Goal: Task Accomplishment & Management: Manage account settings

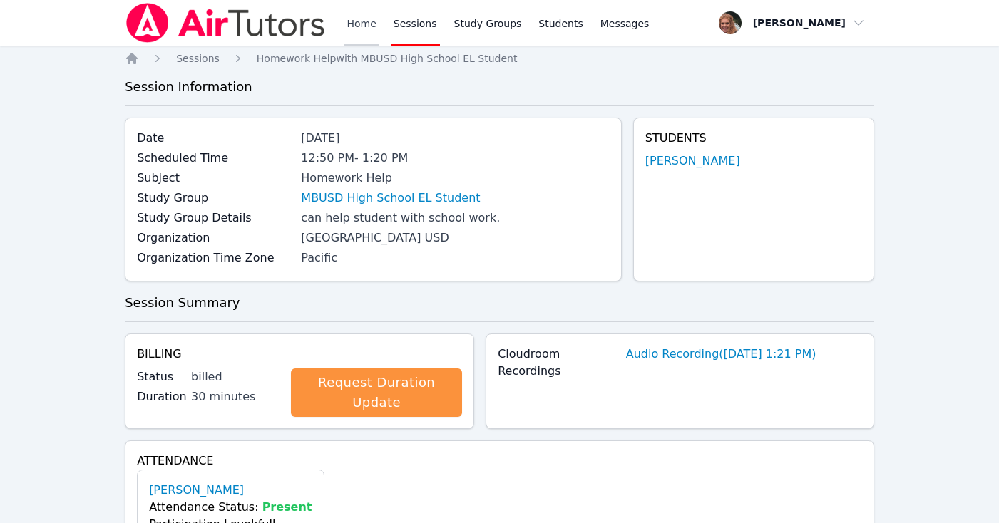
click at [354, 28] on link "Home" at bounding box center [361, 23] width 35 height 46
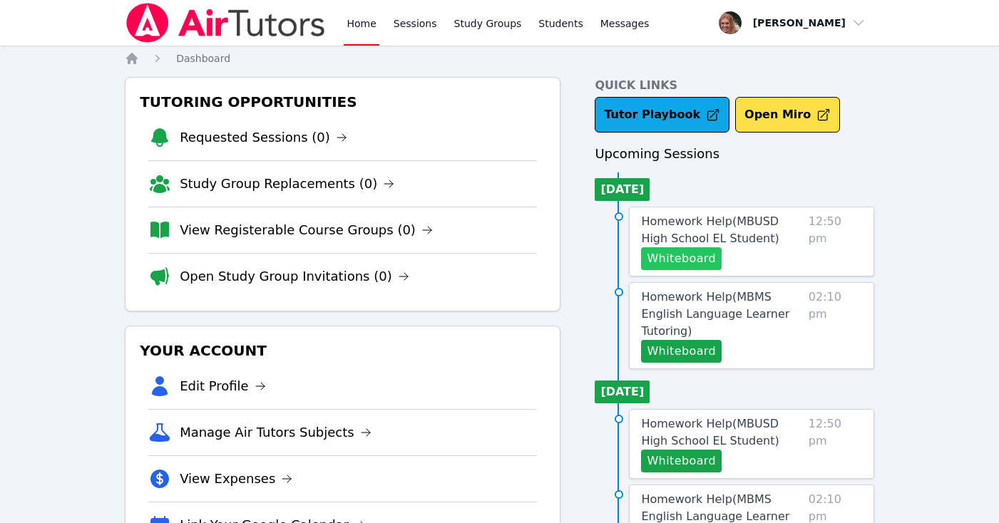
click at [690, 252] on button "Whiteboard" at bounding box center [681, 258] width 81 height 23
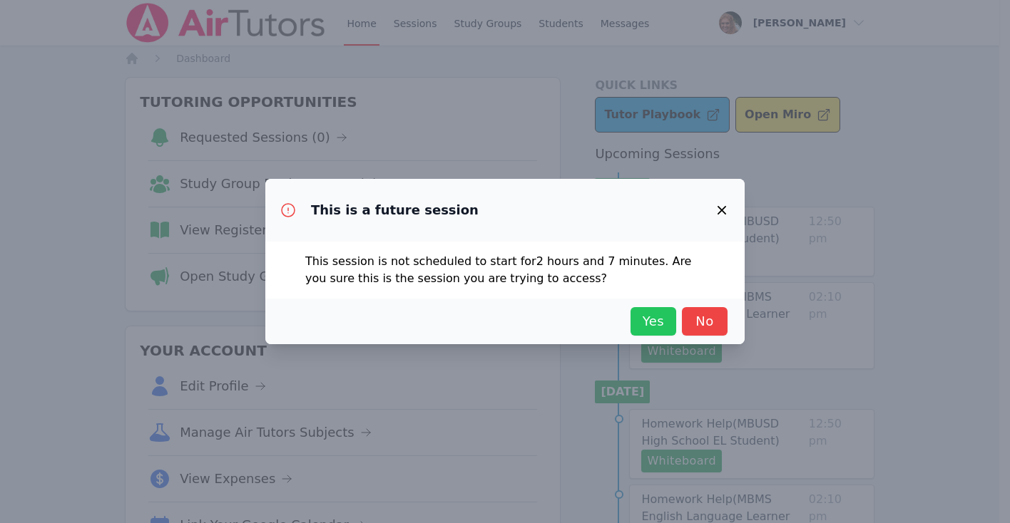
click at [637, 315] on span "Yes" at bounding box center [652, 322] width 31 height 20
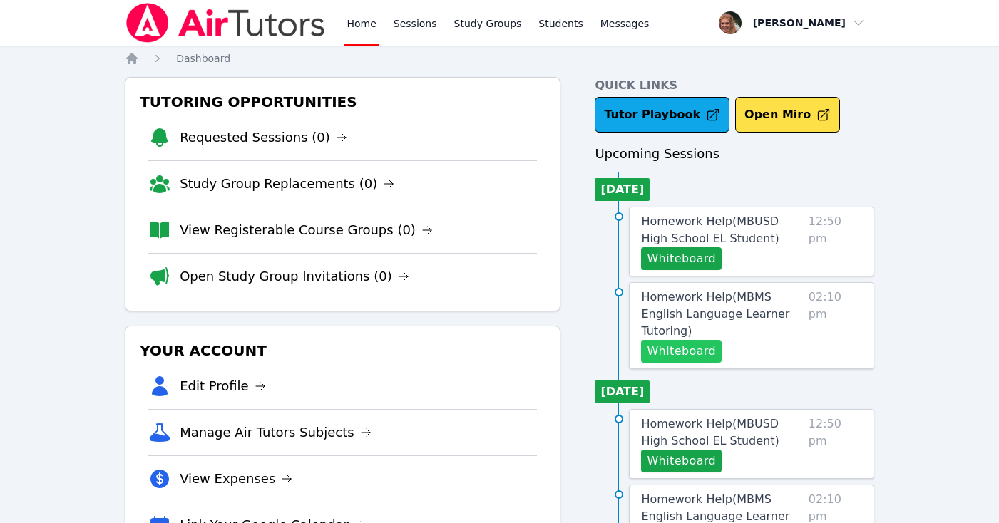
click at [660, 340] on button "Whiteboard" at bounding box center [681, 351] width 81 height 23
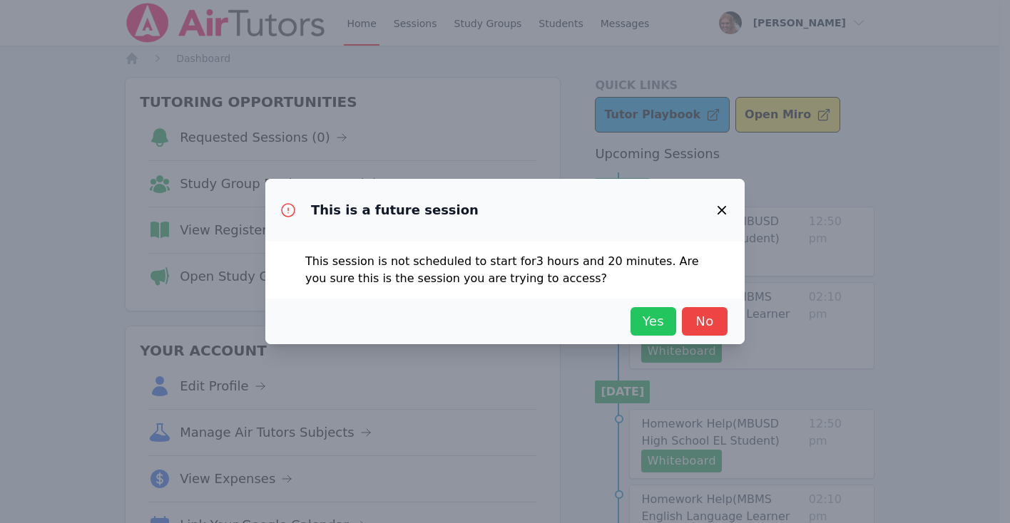
click at [657, 319] on span "Yes" at bounding box center [652, 322] width 31 height 20
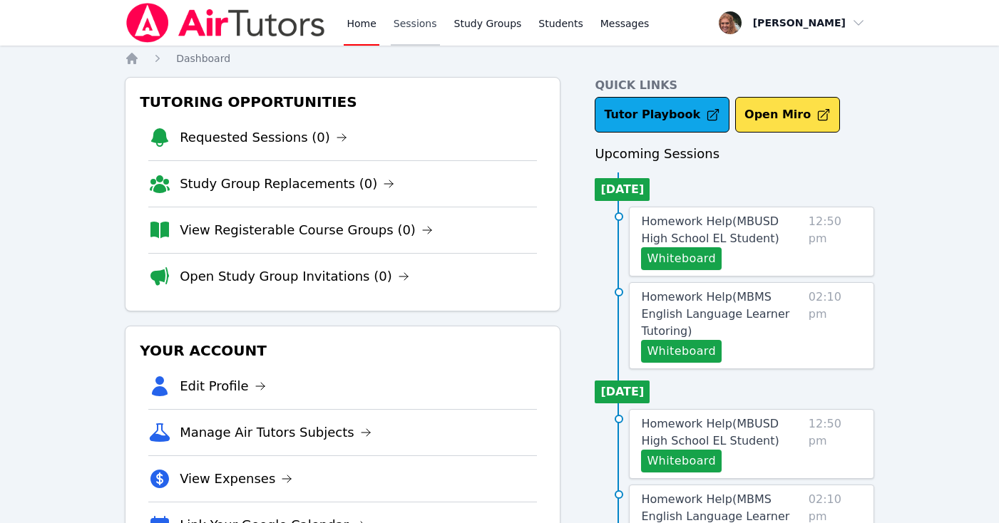
click at [414, 25] on link "Sessions" at bounding box center [415, 23] width 49 height 46
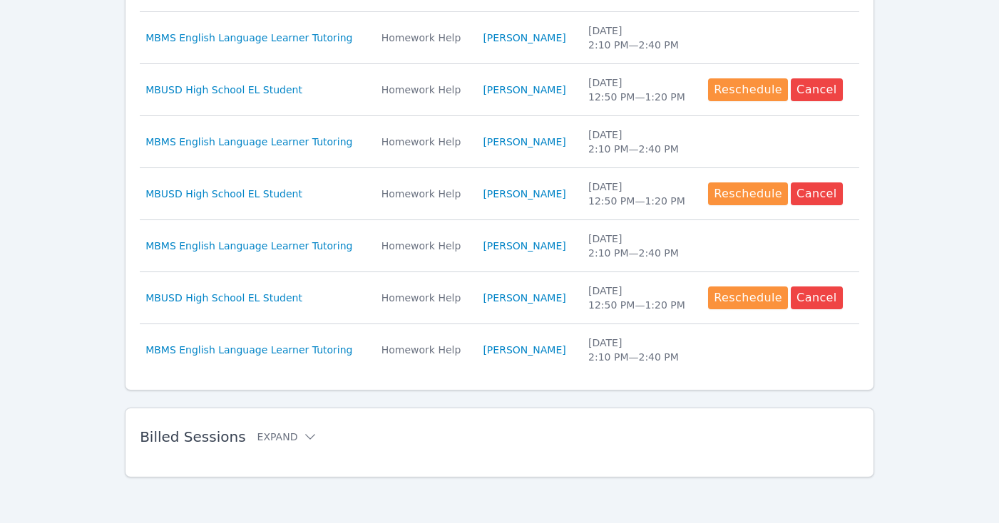
scroll to position [663, 0]
click at [260, 424] on div "Billed Sessions Expand" at bounding box center [477, 437] width 674 height 40
click at [261, 436] on button "Expand" at bounding box center [287, 437] width 61 height 14
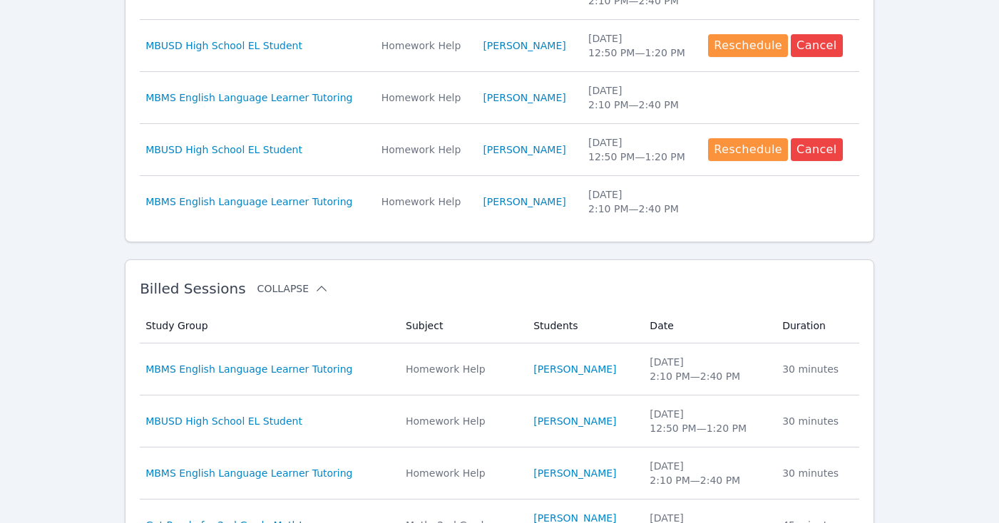
scroll to position [812, 0]
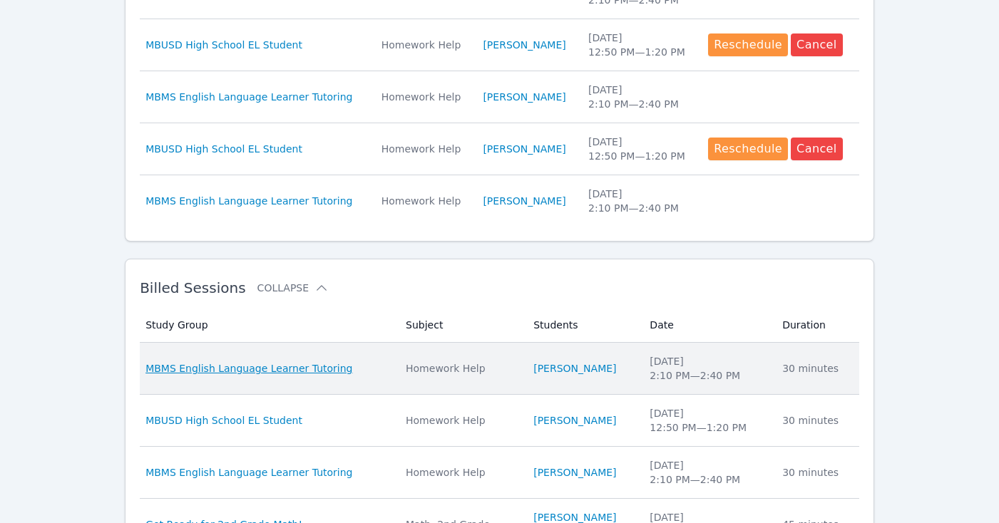
click at [277, 370] on span "MBMS English Language Learner Tutoring" at bounding box center [248, 369] width 207 height 14
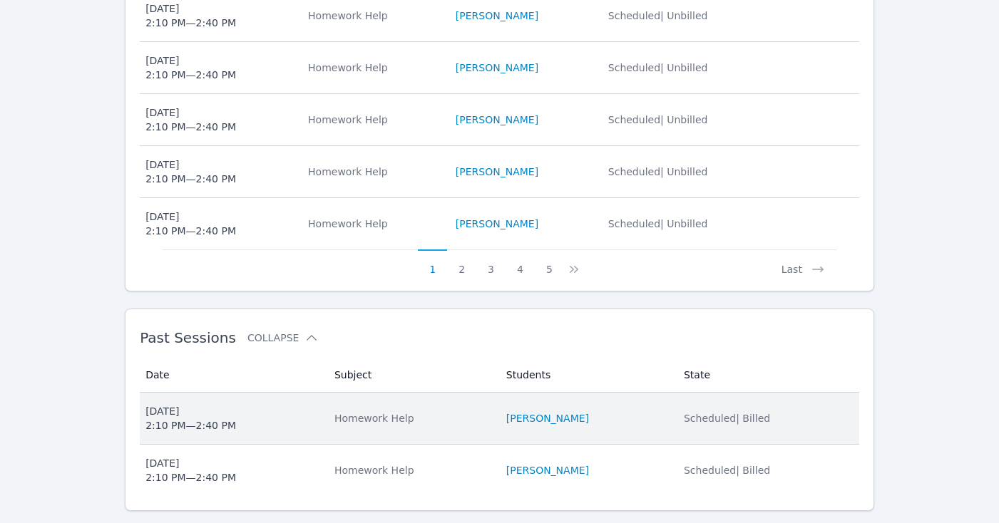
scroll to position [813, 0]
click at [386, 412] on div "Homework Help" at bounding box center [411, 419] width 155 height 14
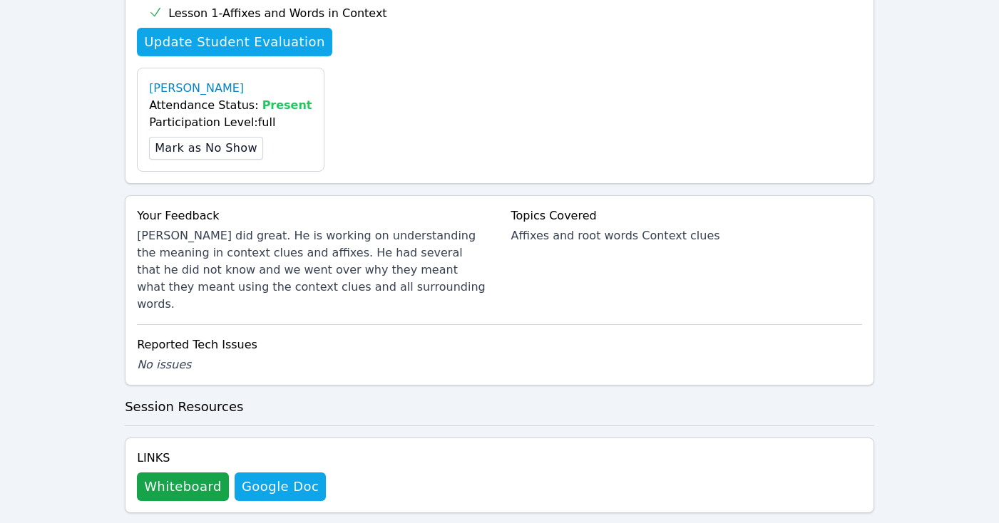
scroll to position [533, 0]
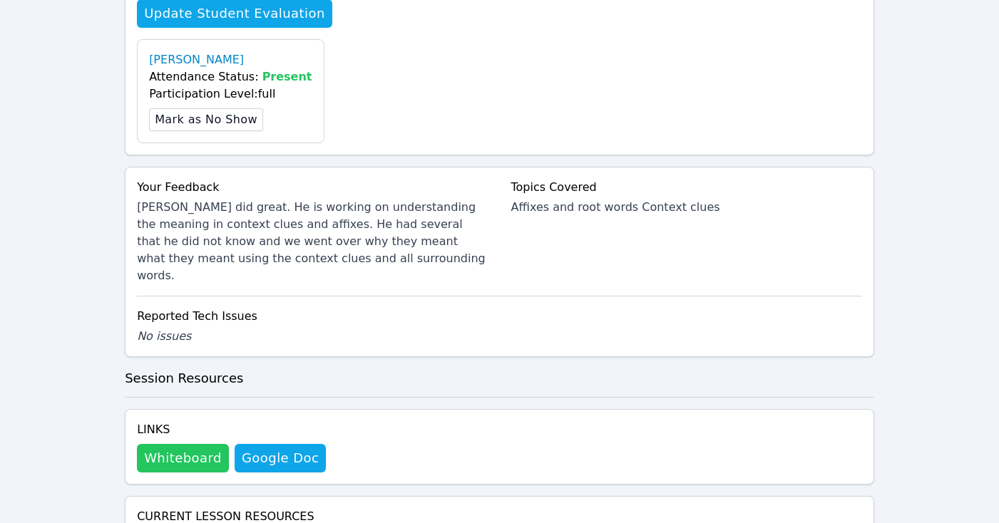
click at [199, 444] on button "Whiteboard" at bounding box center [183, 458] width 92 height 29
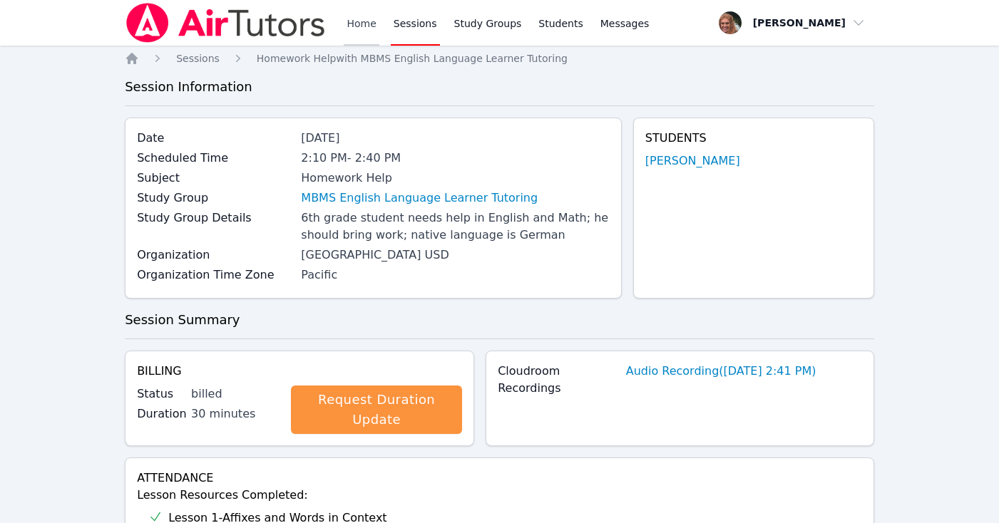
scroll to position [0, 0]
click at [362, 26] on link "Home" at bounding box center [361, 23] width 35 height 46
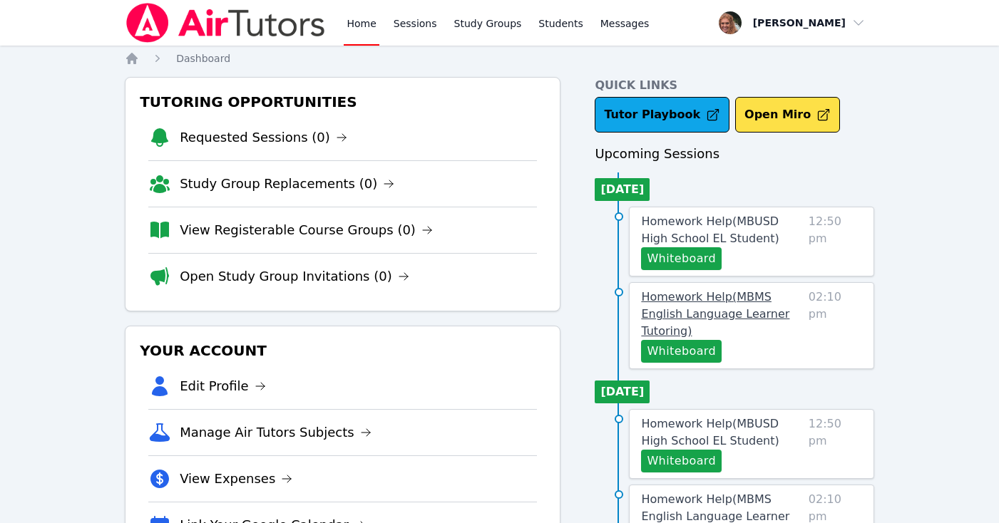
click at [729, 306] on link "Homework Help ( MBMS English Language Learner Tutoring )" at bounding box center [721, 314] width 161 height 51
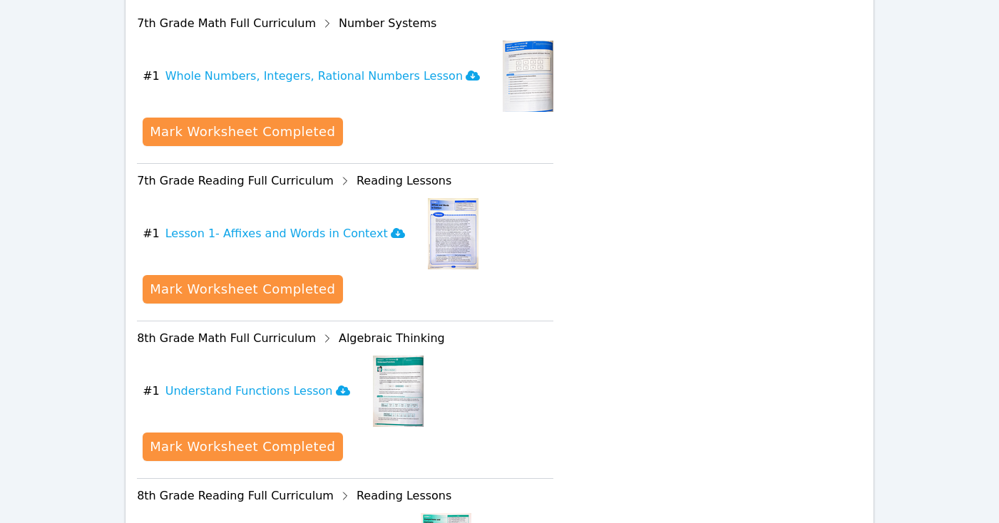
scroll to position [633, 0]
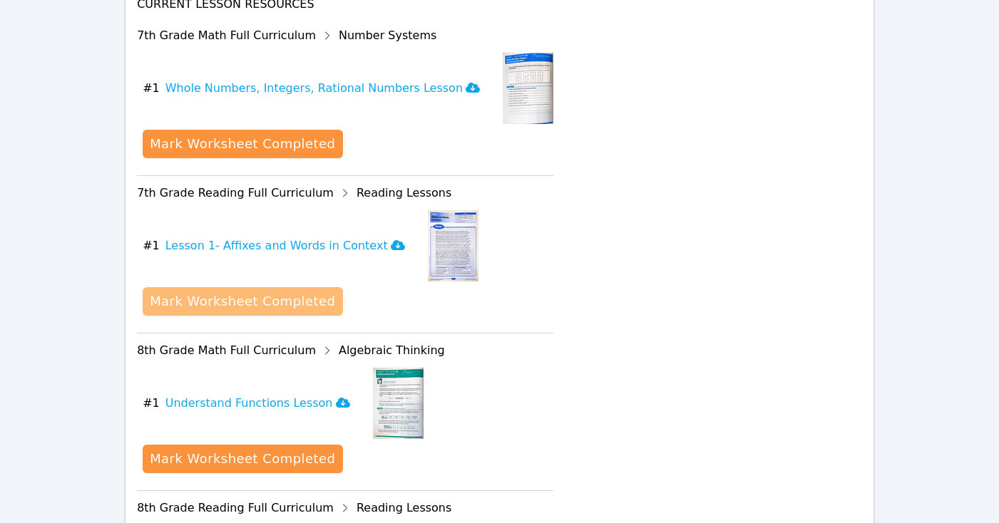
click at [298, 292] on div "Mark Worksheet Completed" at bounding box center [242, 302] width 185 height 20
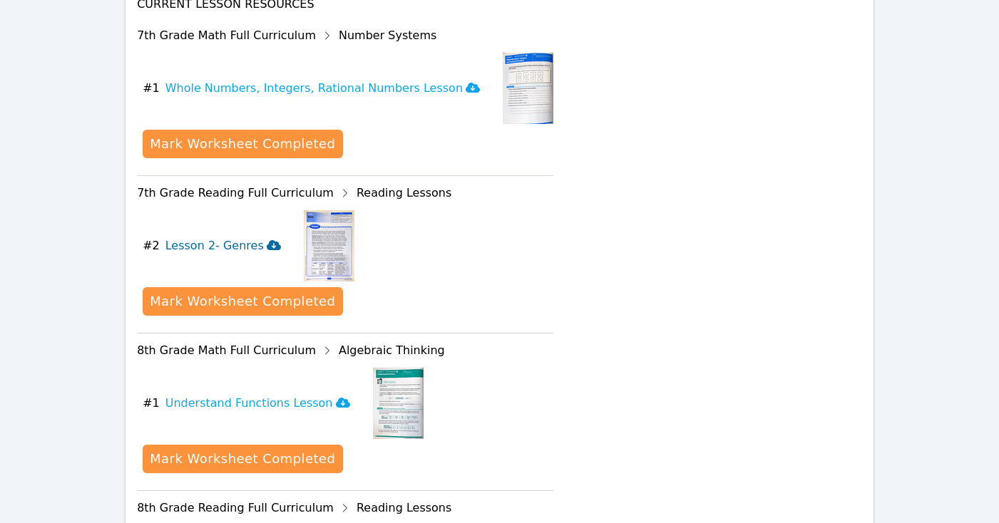
click at [236, 237] on h3 "Lesson 2- Genres" at bounding box center [223, 245] width 116 height 17
click at [267, 251] on icon at bounding box center [274, 245] width 14 height 11
